Goal: Information Seeking & Learning: Learn about a topic

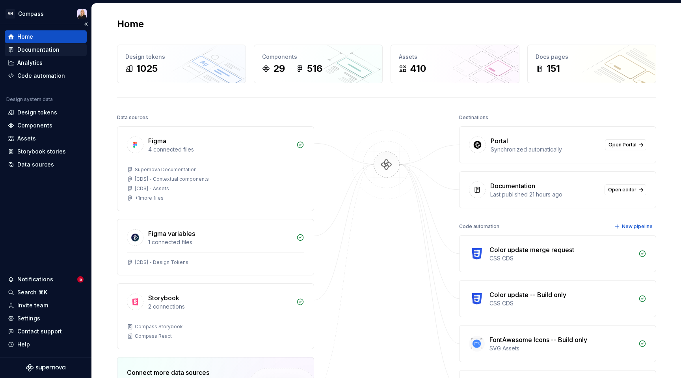
click at [33, 52] on div "Documentation" at bounding box center [38, 50] width 42 height 8
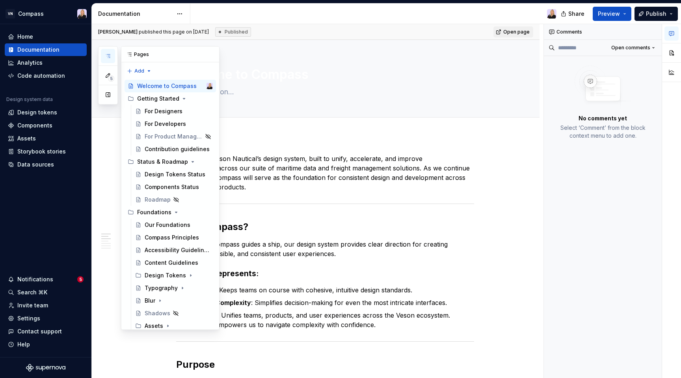
click at [106, 57] on icon "button" at bounding box center [108, 56] width 6 height 6
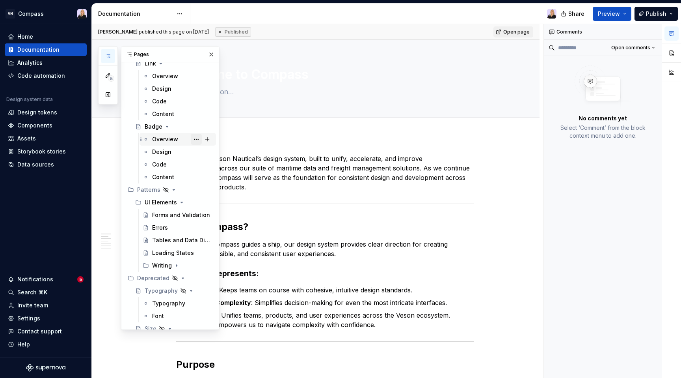
scroll to position [1758, 0]
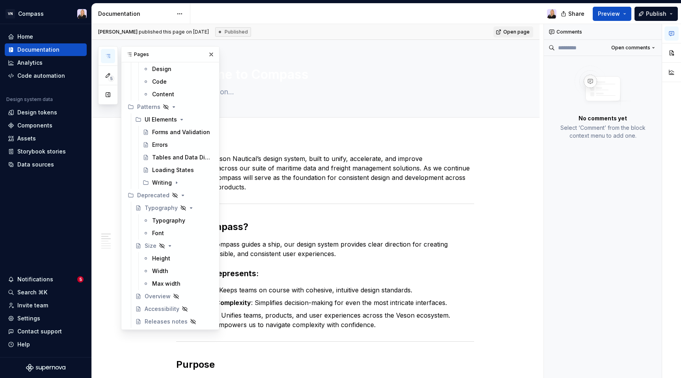
type textarea "*"
